Goal: Information Seeking & Learning: Understand process/instructions

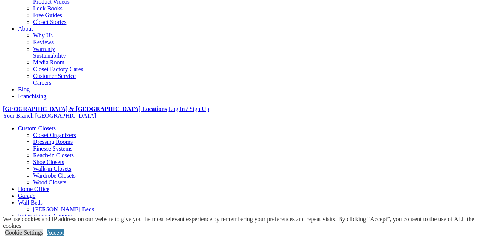
scroll to position [187, 0]
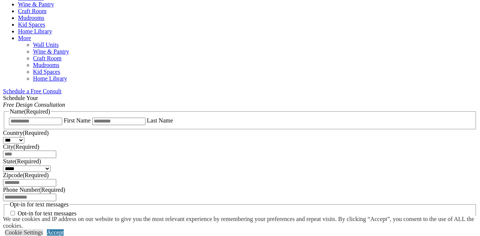
scroll to position [427, 0]
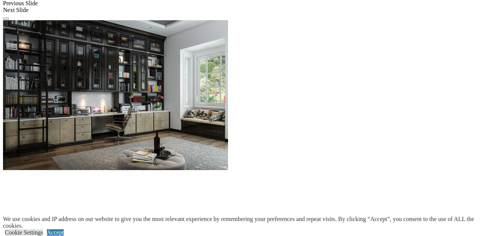
scroll to position [716, 0]
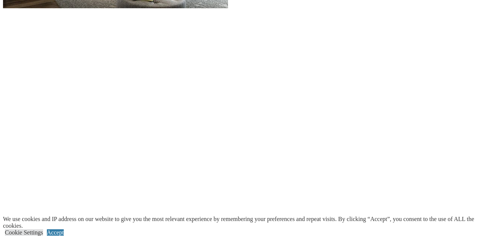
scroll to position [880, 0]
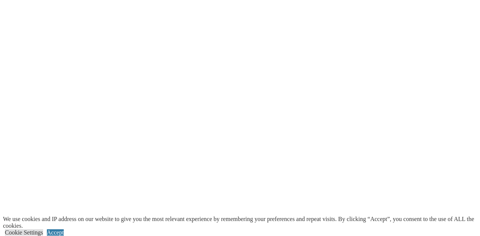
scroll to position [973, 0]
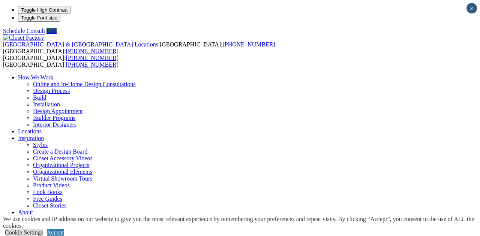
scroll to position [0, 0]
click at [64, 229] on link "Accept" at bounding box center [55, 232] width 17 height 6
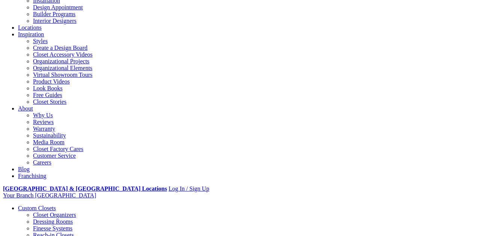
scroll to position [102, 0]
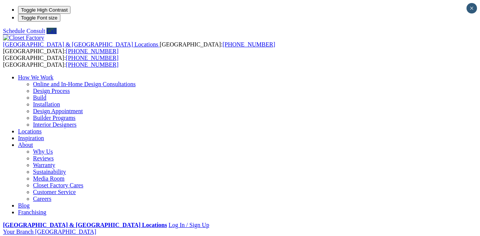
click at [46, 94] on link "Build" at bounding box center [39, 97] width 13 height 6
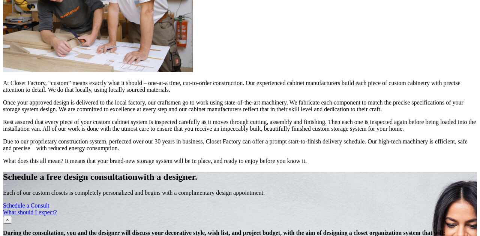
scroll to position [698, 0]
